Goal: Complete application form

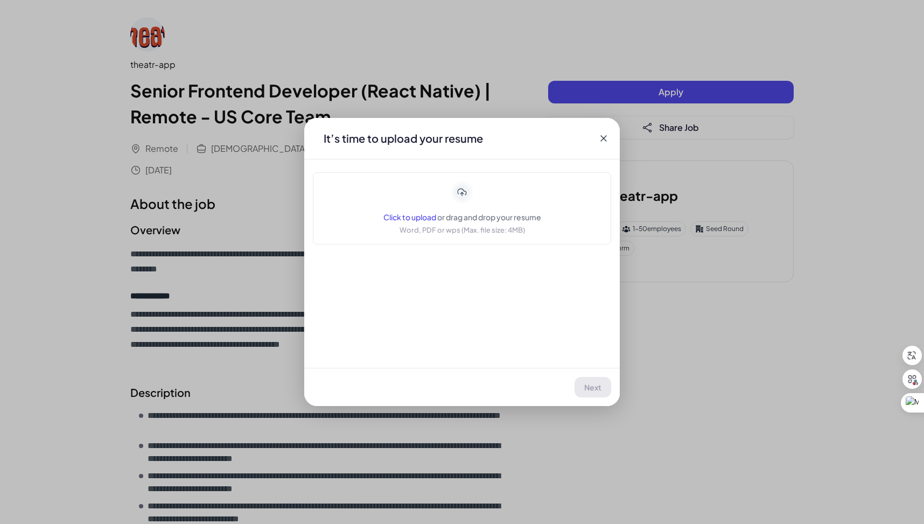
click at [464, 193] on icon at bounding box center [462, 192] width 9 height 7
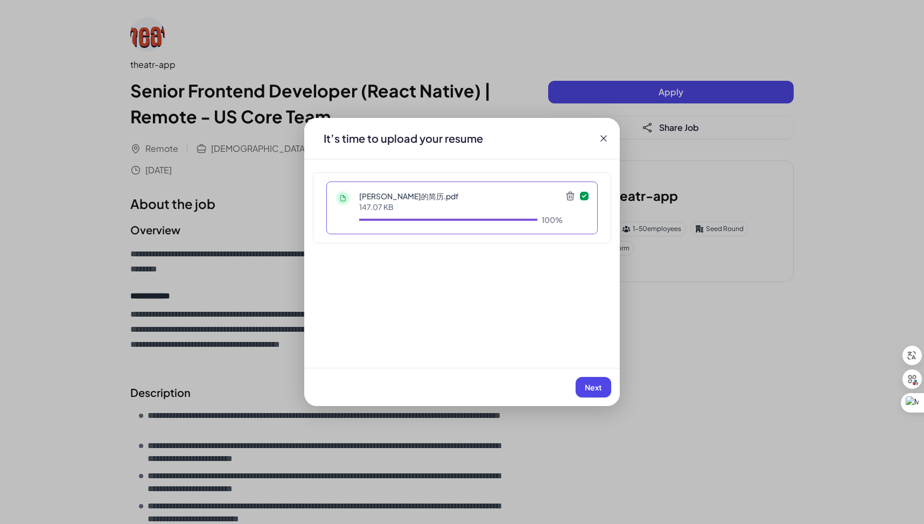
click at [598, 396] on button "Next" at bounding box center [594, 387] width 36 height 20
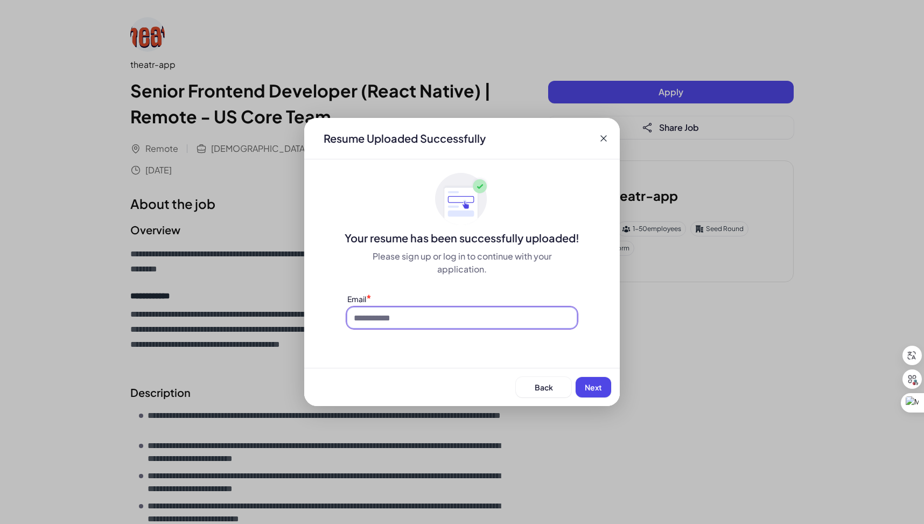
click at [437, 319] on input at bounding box center [461, 318] width 229 height 20
type input "**********"
click at [584, 388] on button "Next" at bounding box center [594, 387] width 36 height 20
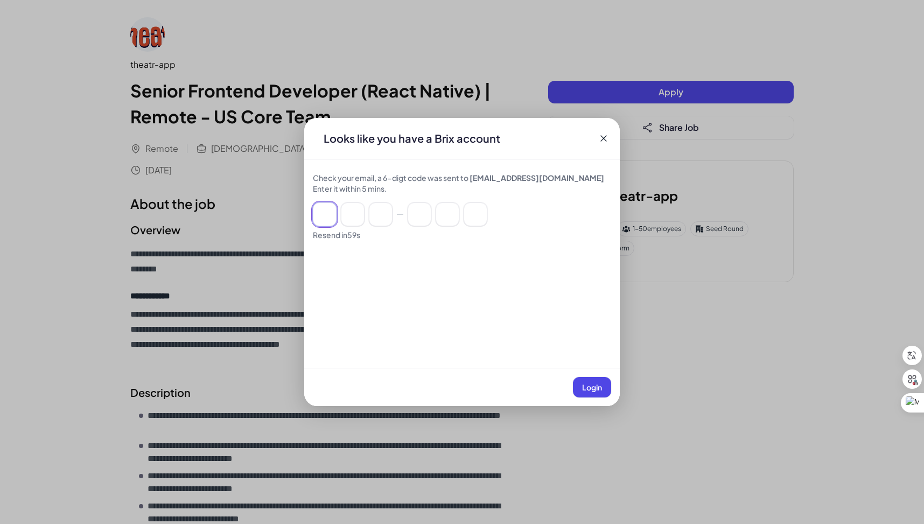
click at [322, 207] on input at bounding box center [325, 215] width 24 height 24
paste input "******"
type input "*"
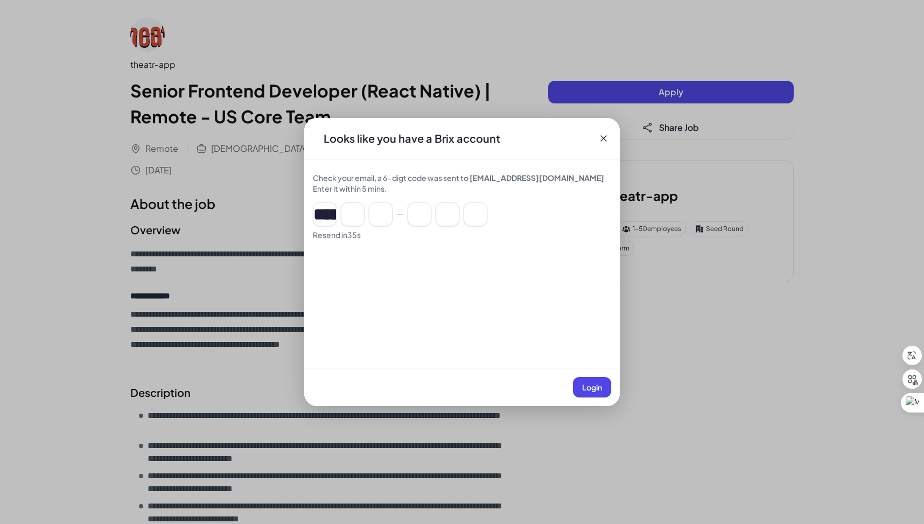
type input "*"
click at [594, 386] on span "Login" at bounding box center [592, 387] width 20 height 10
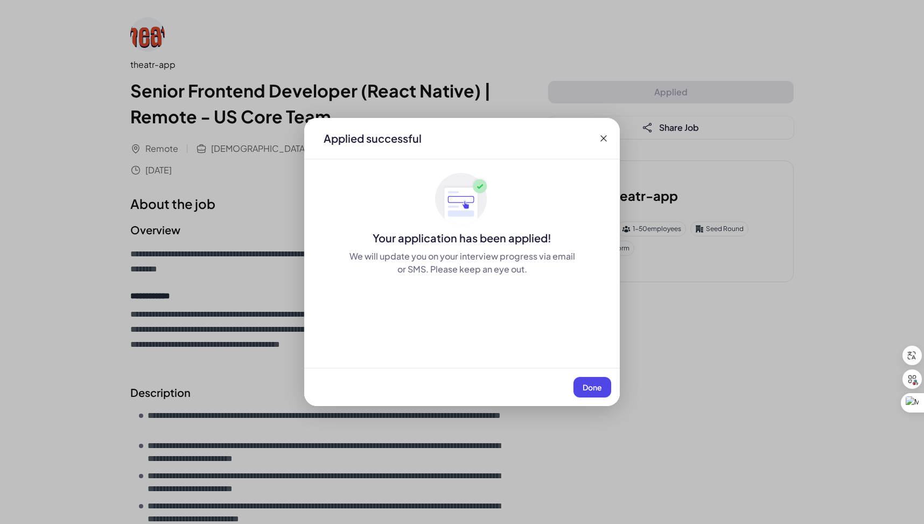
click at [591, 390] on span "Done" at bounding box center [592, 387] width 19 height 10
